Goal: Use online tool/utility: Utilize a website feature to perform a specific function

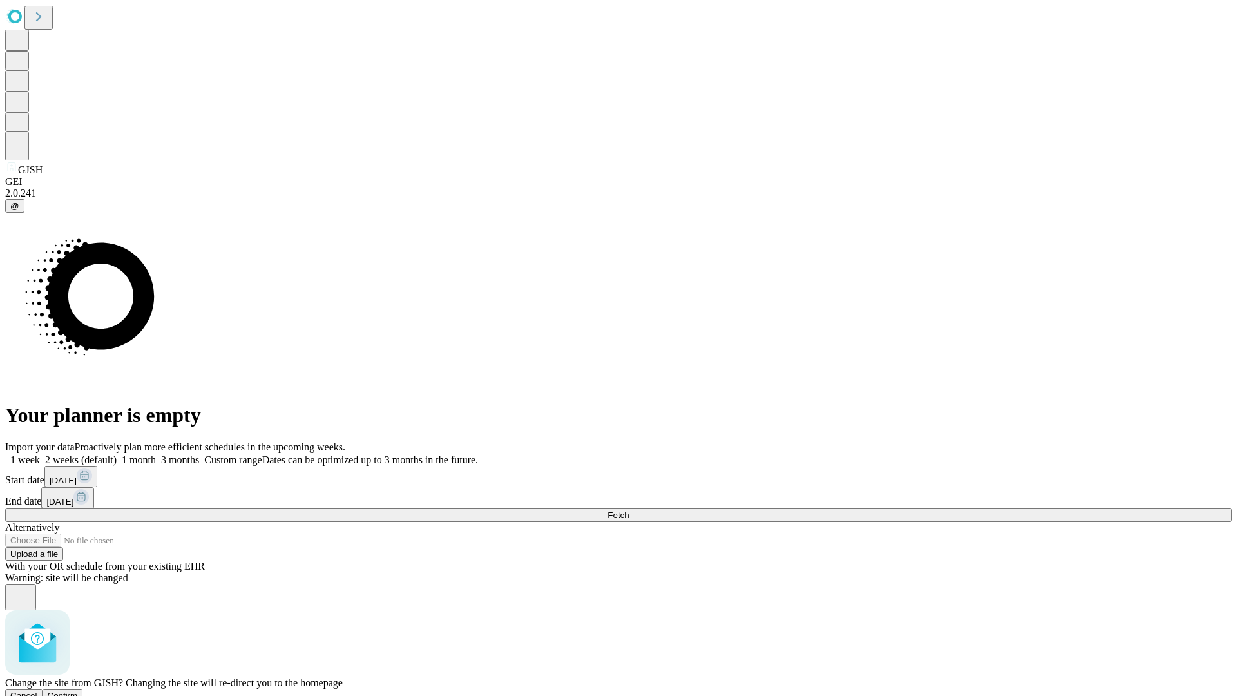
click at [78, 691] on span "Confirm" at bounding box center [63, 696] width 30 height 10
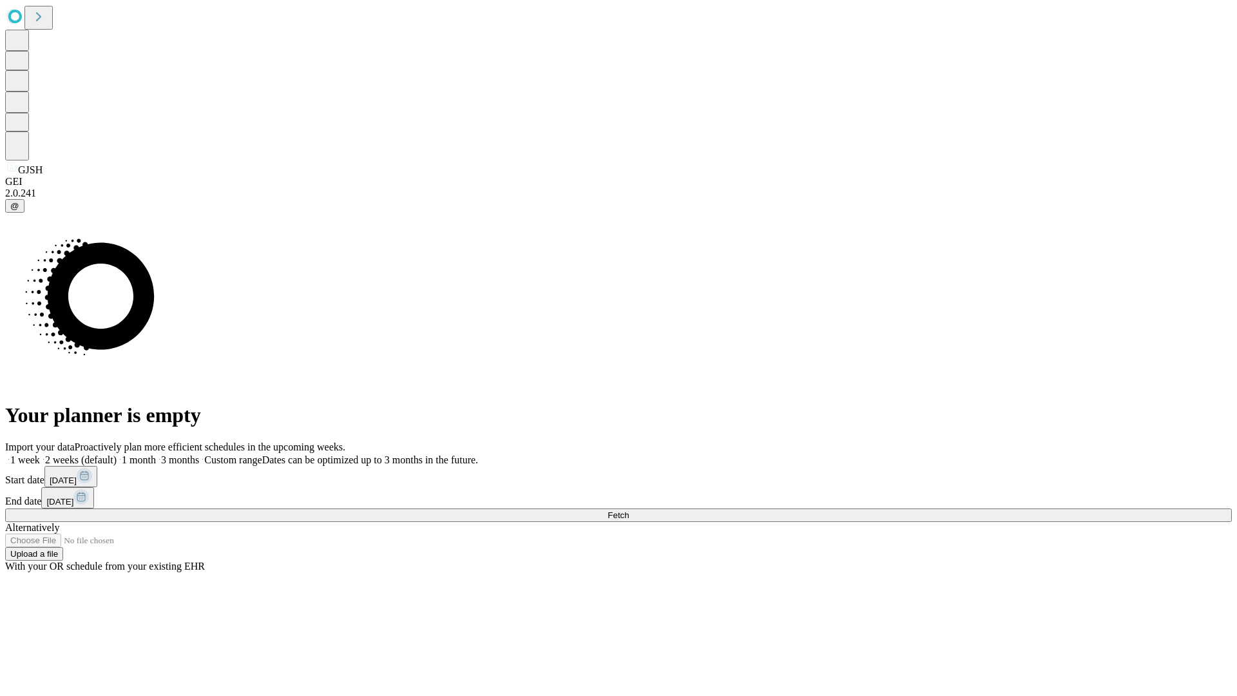
click at [156, 454] on label "1 month" at bounding box center [136, 459] width 39 height 11
click at [629, 510] on span "Fetch" at bounding box center [618, 515] width 21 height 10
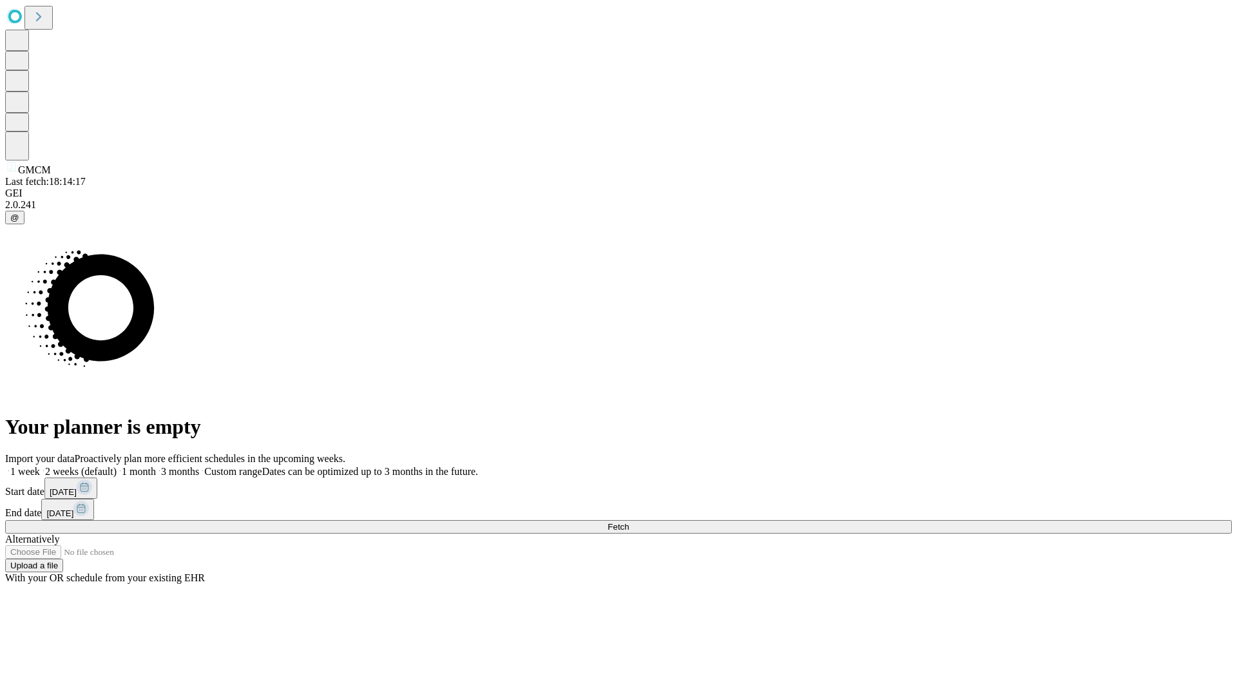
click at [156, 466] on label "1 month" at bounding box center [136, 471] width 39 height 11
click at [629, 522] on span "Fetch" at bounding box center [618, 527] width 21 height 10
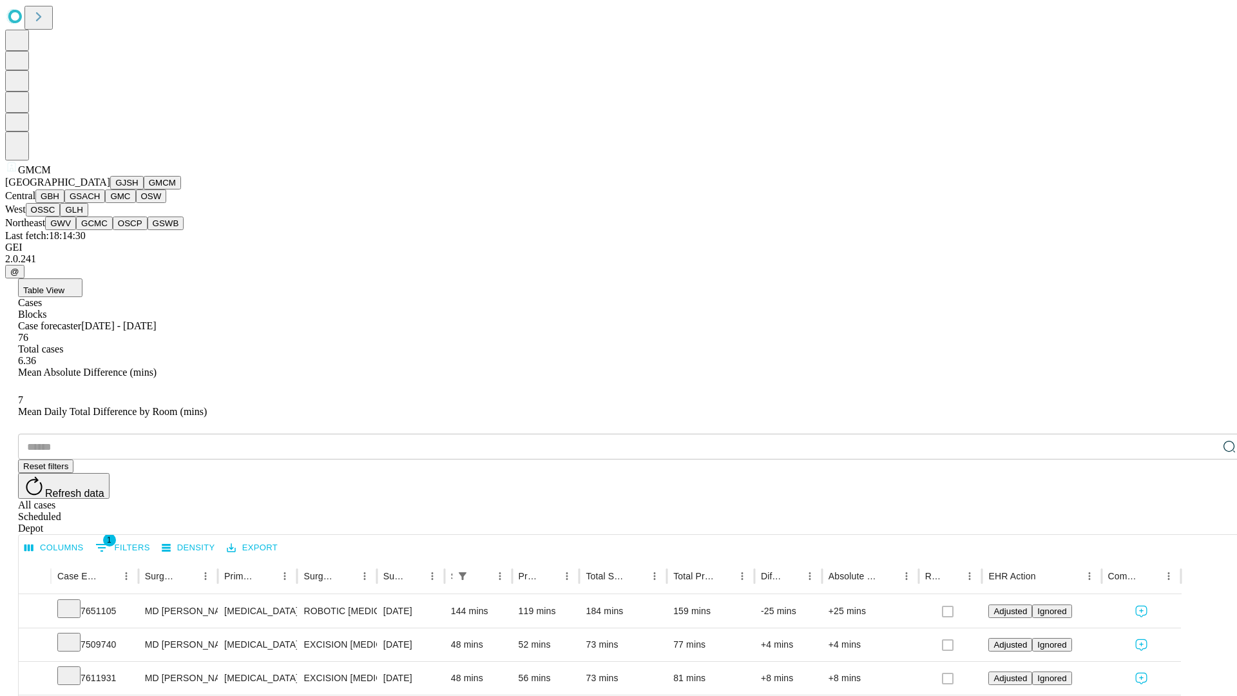
click at [64, 203] on button "GBH" at bounding box center [49, 196] width 29 height 14
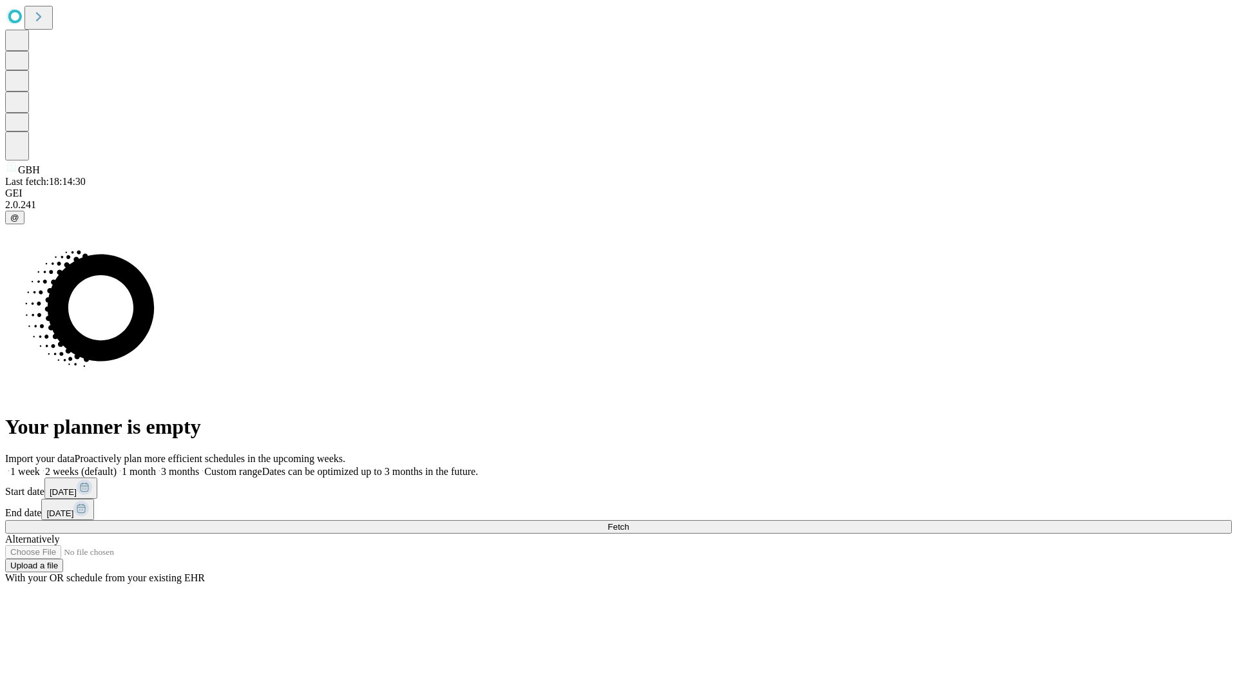
click at [156, 466] on label "1 month" at bounding box center [136, 471] width 39 height 11
click at [629, 522] on span "Fetch" at bounding box center [618, 527] width 21 height 10
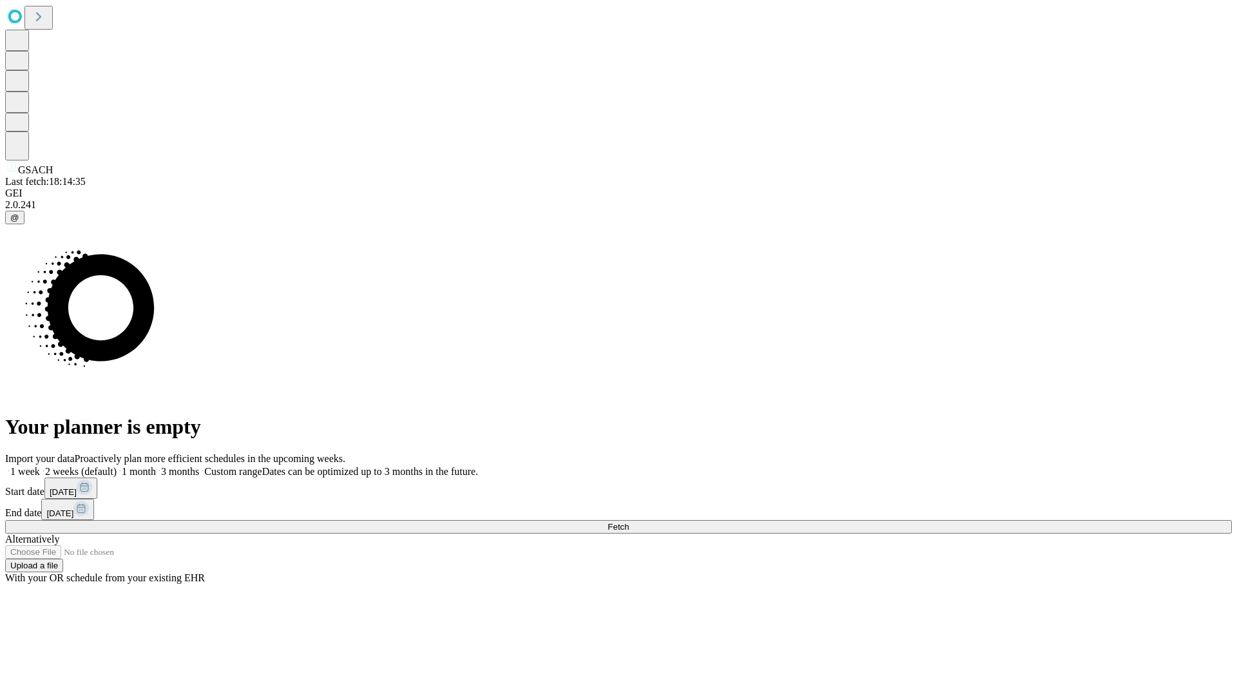
click at [156, 466] on label "1 month" at bounding box center [136, 471] width 39 height 11
click at [629, 522] on span "Fetch" at bounding box center [618, 527] width 21 height 10
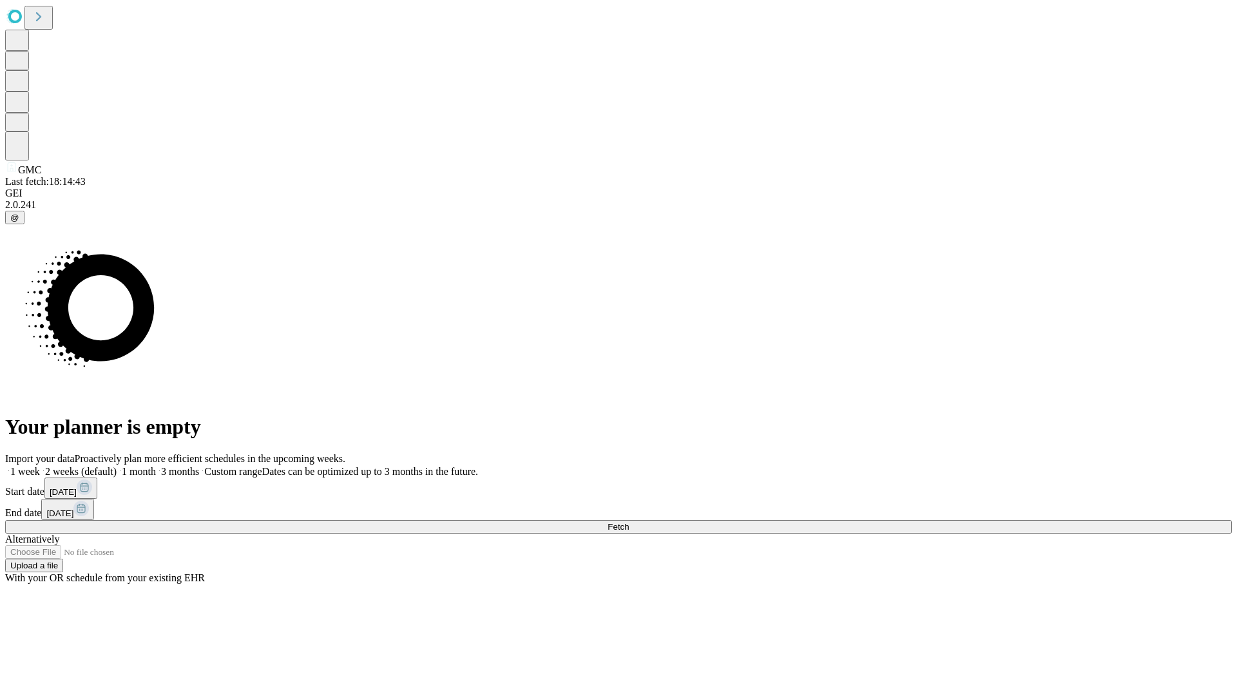
click at [156, 466] on label "1 month" at bounding box center [136, 471] width 39 height 11
click at [629, 522] on span "Fetch" at bounding box center [618, 527] width 21 height 10
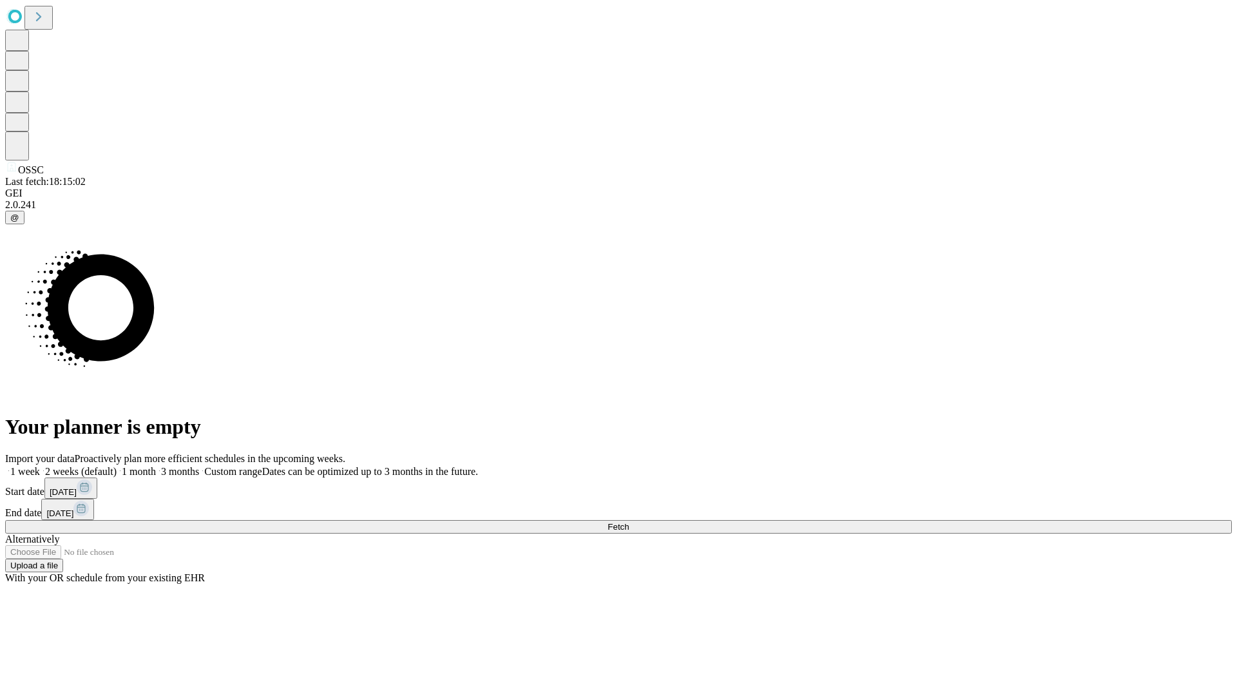
click at [156, 466] on label "1 month" at bounding box center [136, 471] width 39 height 11
click at [629, 522] on span "Fetch" at bounding box center [618, 527] width 21 height 10
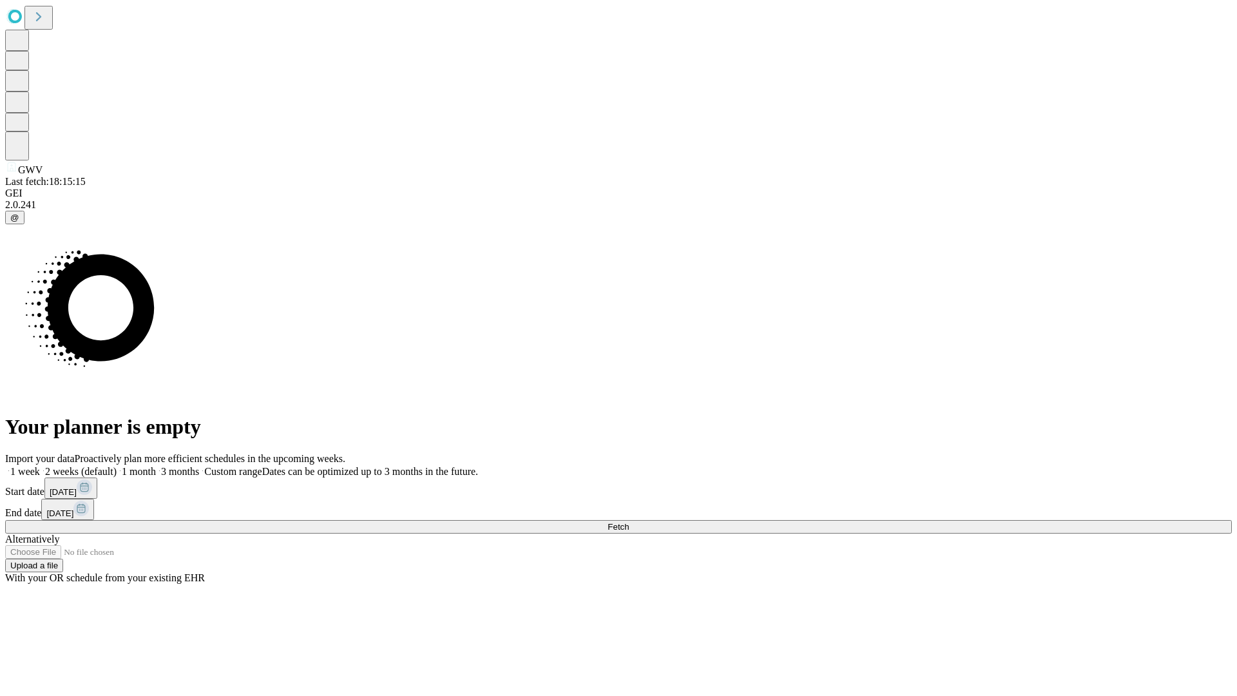
click at [156, 466] on label "1 month" at bounding box center [136, 471] width 39 height 11
click at [629, 522] on span "Fetch" at bounding box center [618, 527] width 21 height 10
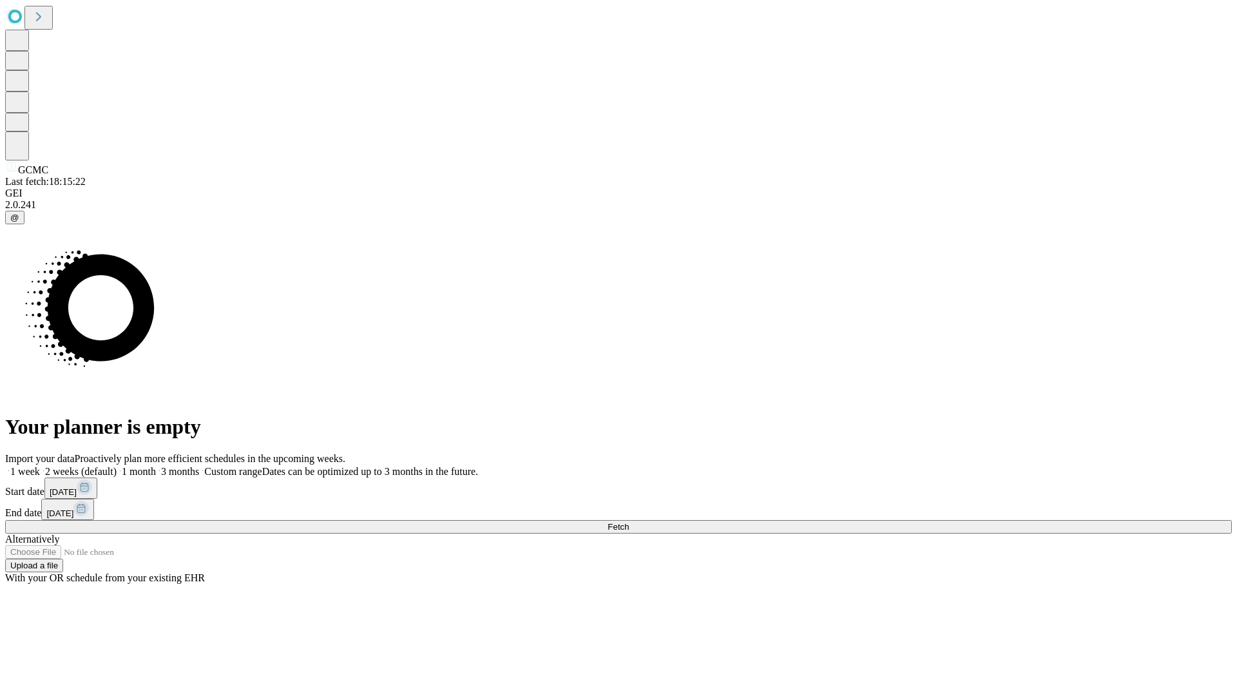
click at [156, 466] on label "1 month" at bounding box center [136, 471] width 39 height 11
click at [629, 522] on span "Fetch" at bounding box center [618, 527] width 21 height 10
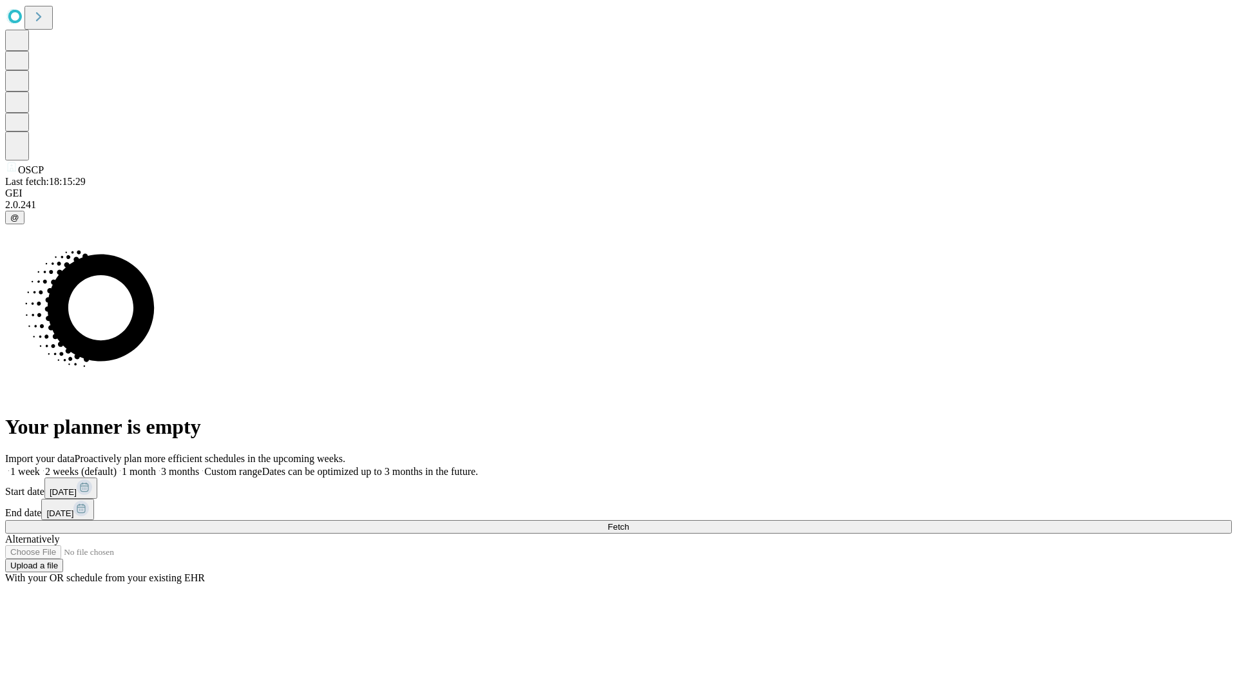
click at [156, 466] on label "1 month" at bounding box center [136, 471] width 39 height 11
click at [629, 522] on span "Fetch" at bounding box center [618, 527] width 21 height 10
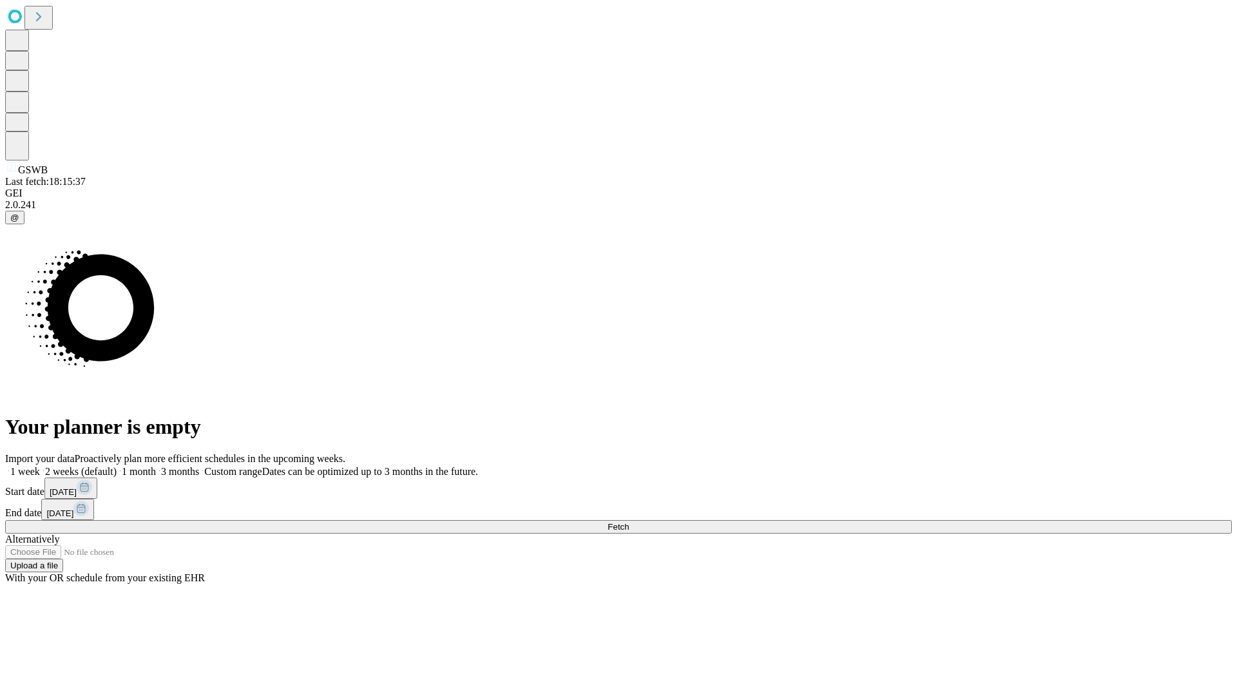
click at [156, 466] on label "1 month" at bounding box center [136, 471] width 39 height 11
click at [629, 522] on span "Fetch" at bounding box center [618, 527] width 21 height 10
